Goal: Transaction & Acquisition: Purchase product/service

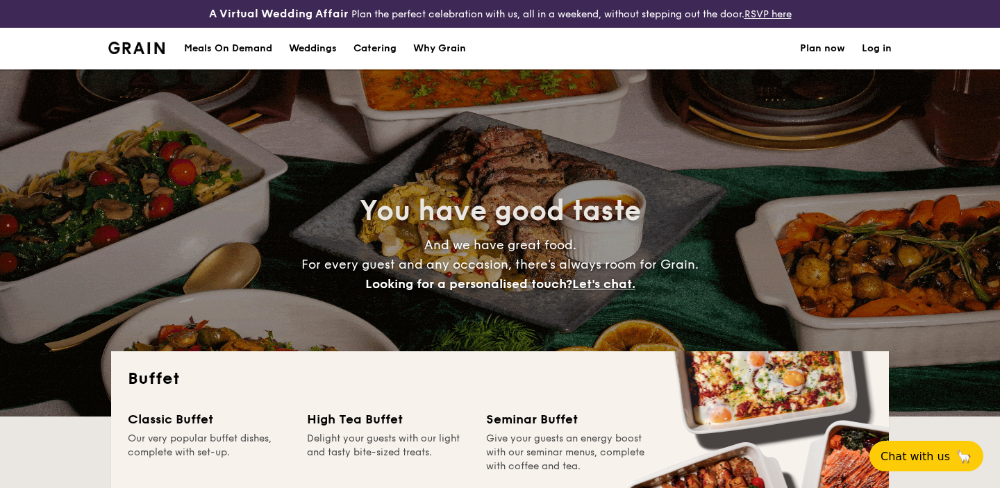
select select
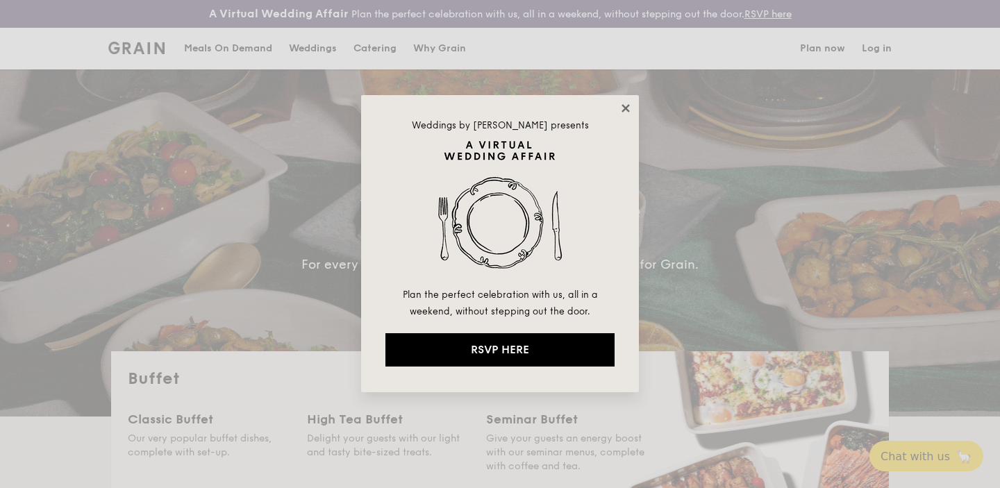
click at [620, 108] on icon at bounding box center [626, 108] width 13 height 13
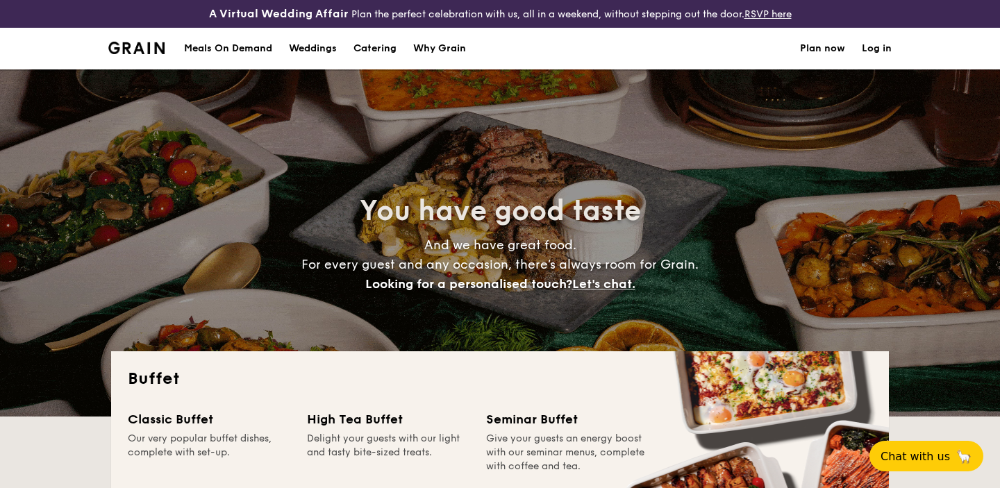
click at [249, 48] on div "Meals On Demand" at bounding box center [228, 49] width 88 height 42
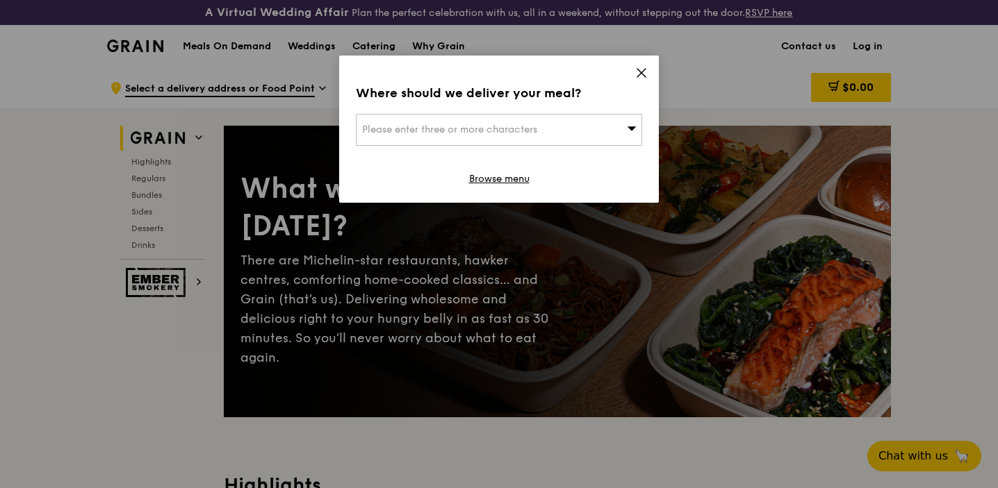
click at [562, 127] on div "Please enter three or more characters" at bounding box center [499, 130] width 286 height 32
click at [642, 76] on icon at bounding box center [641, 73] width 13 height 13
